Goal: Information Seeking & Learning: Find specific fact

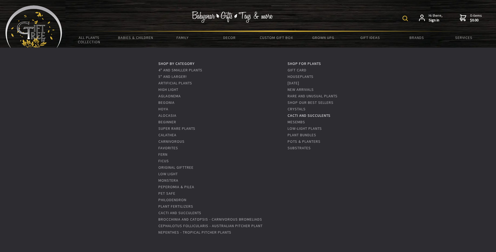
click at [313, 116] on link "Cacti and Succulents" at bounding box center [309, 115] width 43 height 5
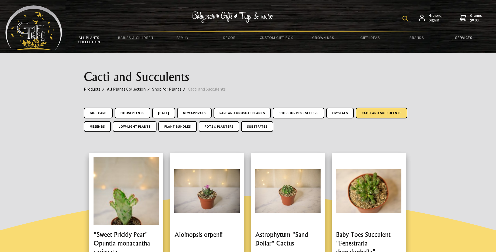
click at [469, 39] on link "Services" at bounding box center [463, 37] width 47 height 11
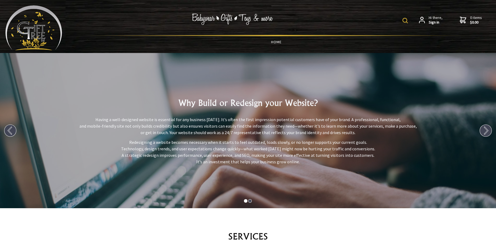
click at [276, 41] on link "HOME" at bounding box center [277, 41] width 422 height 11
click at [277, 42] on link "HOME" at bounding box center [277, 41] width 422 height 11
click at [43, 31] on img at bounding box center [33, 27] width 57 height 45
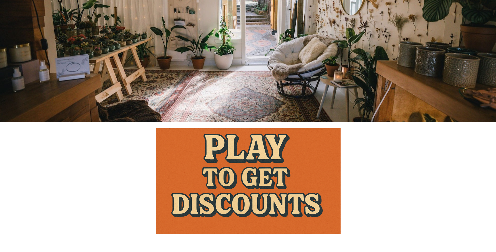
scroll to position [389, 0]
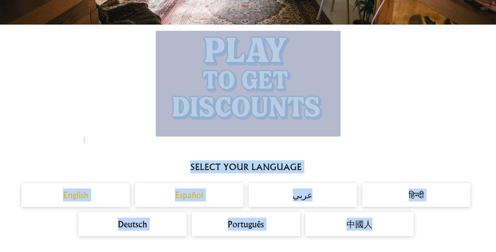
drag, startPoint x: 495, startPoint y: 60, endPoint x: 492, endPoint y: 242, distance: 182.3
click at [455, 114] on div at bounding box center [248, 84] width 496 height 117
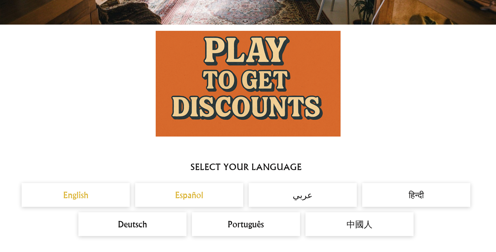
scroll to position [0, 0]
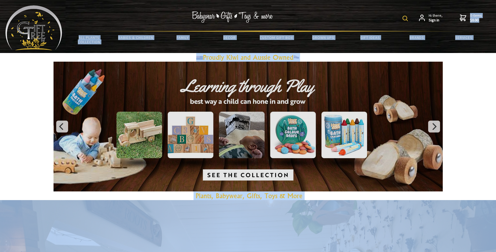
drag, startPoint x: 500, startPoint y: 47, endPoint x: 500, endPoint y: -21, distance: 67.9
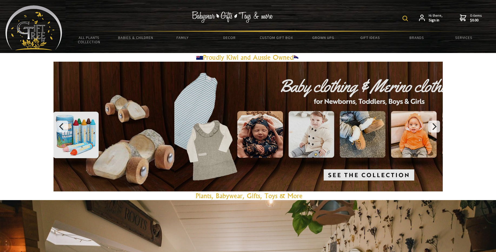
click at [378, 2] on div "Hi there, Sign in 0 items $0.00 All Plants Collection Shop by Category 4" and S…" at bounding box center [248, 26] width 496 height 53
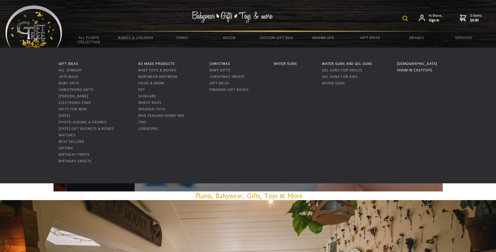
click at [431, 71] on link "Vivum in Castitate" at bounding box center [414, 70] width 35 height 5
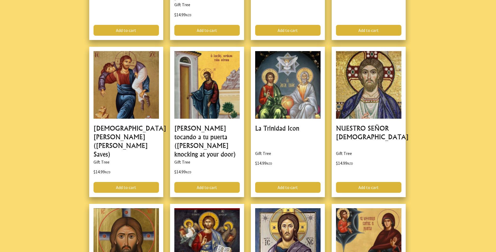
scroll to position [422, 0]
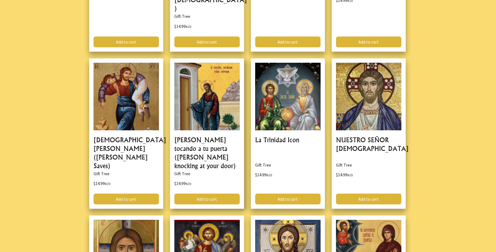
click at [205, 59] on link at bounding box center [207, 133] width 74 height 151
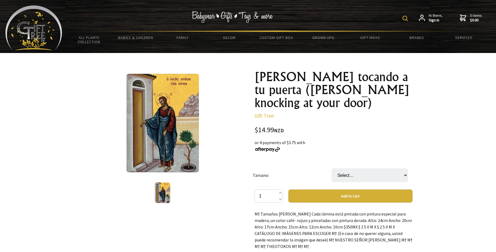
click at [175, 111] on img at bounding box center [163, 123] width 72 height 98
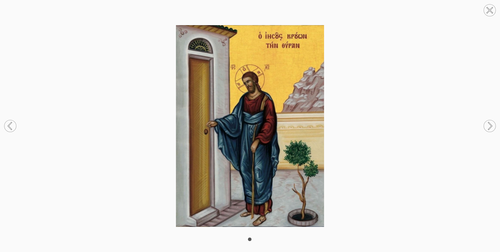
click at [489, 13] on circle at bounding box center [490, 10] width 12 height 12
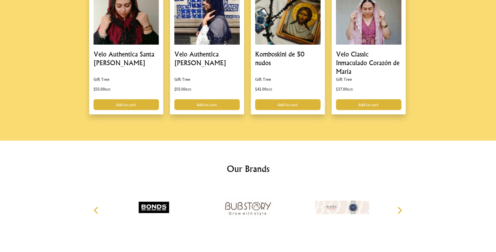
scroll to position [708, 0]
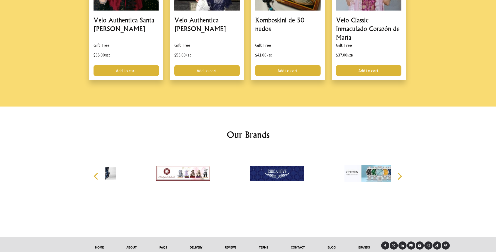
click at [162, 241] on link "FAQs" at bounding box center [163, 247] width 30 height 12
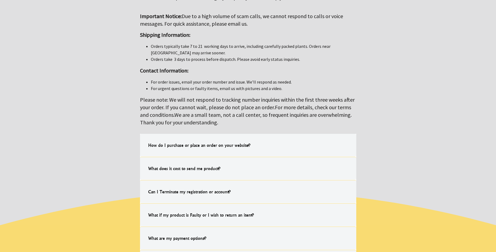
scroll to position [97, 0]
click at [185, 170] on h4 "What does it cost to send me product?" at bounding box center [184, 168] width 83 height 17
click at [0, 0] on input "What does it cost to send me product? All freight is $9.99 NZD Nationwide. Chec…" at bounding box center [0, 0] width 0 height 0
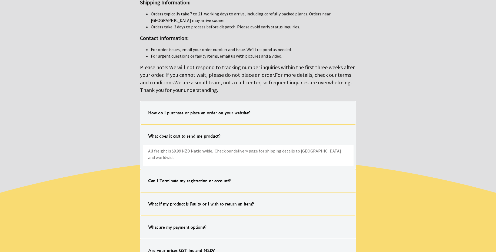
scroll to position [130, 0]
click at [210, 172] on h4 "Can I Terminate my registration or account?" at bounding box center [189, 180] width 93 height 17
click at [0, 0] on input "Can I Terminate my registration or account? You can easily delete your account …" at bounding box center [0, 0] width 0 height 0
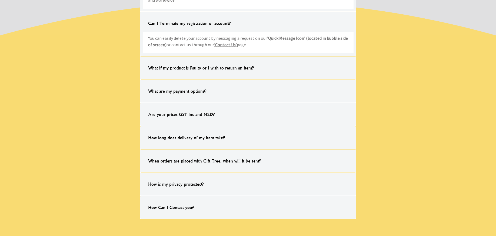
scroll to position [292, 0]
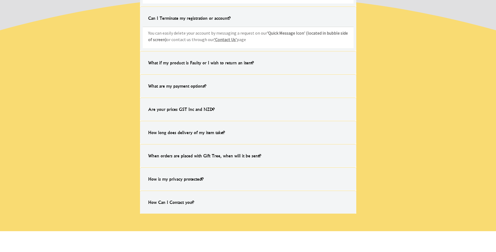
click at [216, 125] on h4 "How long does delivery of my item take?" at bounding box center [187, 132] width 88 height 17
click at [0, 0] on input "How long does delivery of my item take? Once the product has been sent from our…" at bounding box center [0, 0] width 0 height 0
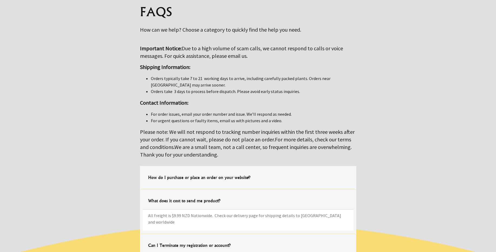
scroll to position [0, 0]
